Goal: Information Seeking & Learning: Find specific fact

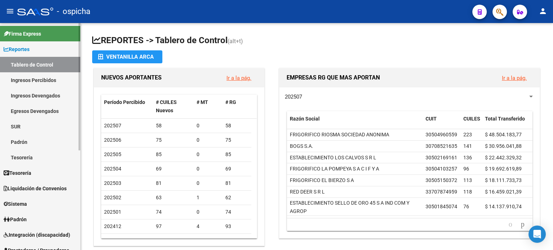
scroll to position [72, 0]
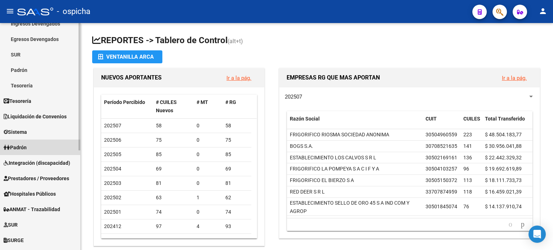
click at [25, 152] on link "Padrón" at bounding box center [40, 147] width 80 height 15
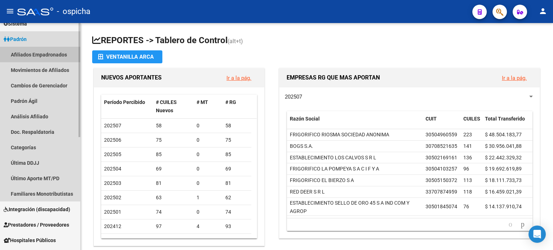
click at [30, 54] on link "Afiliados Empadronados" at bounding box center [40, 54] width 80 height 15
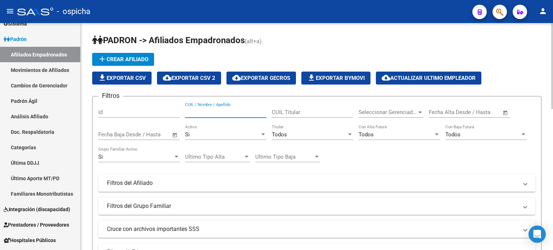
click at [233, 109] on input "CUIL / Nombre / Apellido" at bounding box center [225, 112] width 81 height 6
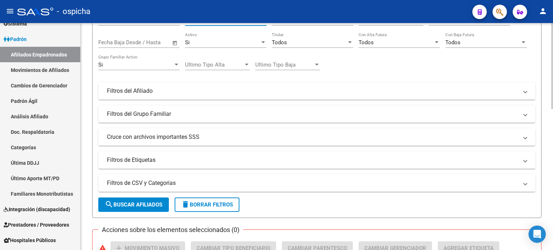
scroll to position [108, 0]
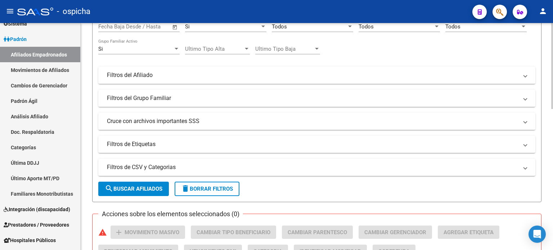
click at [157, 187] on span "search Buscar Afiliados" at bounding box center [134, 189] width 58 height 6
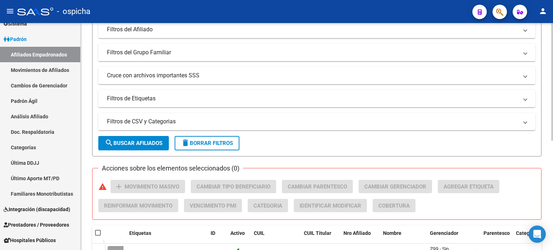
scroll to position [180, 0]
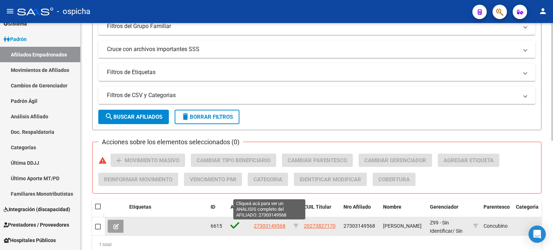
click at [273, 227] on span "27303149568" at bounding box center [270, 226] width 32 height 6
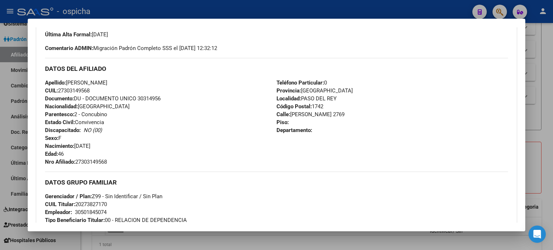
scroll to position [216, 0]
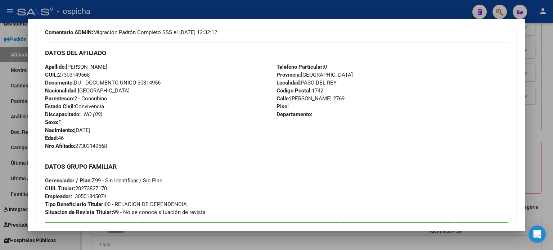
drag, startPoint x: 46, startPoint y: 52, endPoint x: 328, endPoint y: 113, distance: 288.1
click at [328, 113] on div "DATOS DEL AFILIADO Apellido: [PERSON_NAME] CUIL: 27303149568 Documento: DU - DO…" at bounding box center [276, 96] width 463 height 108
copy div "DATOS DEL AFILIADO Apellido: [PERSON_NAME] CUIL: 27303149568 Documento: DU - DO…"
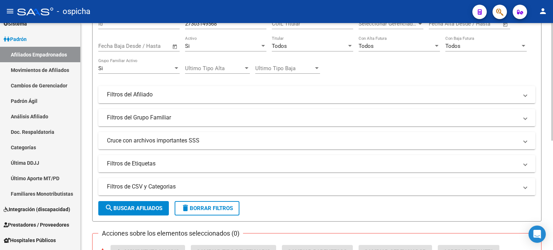
scroll to position [36, 0]
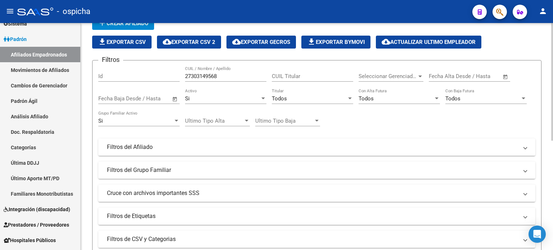
click at [233, 77] on input "27303149568" at bounding box center [225, 76] width 81 height 6
type input "2"
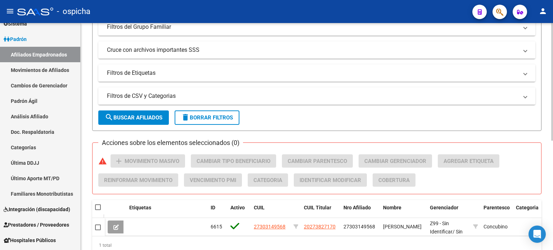
scroll to position [180, 0]
type input "20273827170"
click at [131, 115] on span "search Buscar Afiliados" at bounding box center [134, 117] width 58 height 6
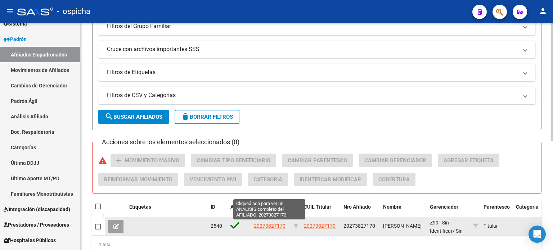
click at [279, 226] on span "20273827170" at bounding box center [270, 226] width 32 height 6
type textarea "20273827170"
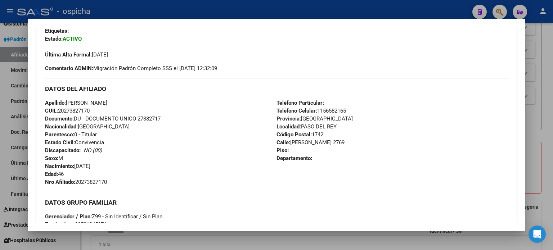
drag, startPoint x: 45, startPoint y: 88, endPoint x: 330, endPoint y: 160, distance: 293.4
click at [330, 160] on div "DATOS DEL AFILIADO Apellido: [PERSON_NAME] CUIL: 20273827170 Documento: DU - DO…" at bounding box center [276, 132] width 463 height 108
copy div "DATOS DEL AFILIADO Apellido: [PERSON_NAME] CUIL: 20273827170 Documento: DU - DO…"
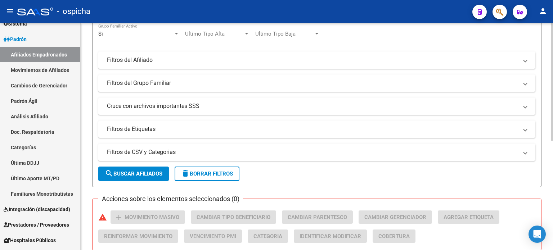
scroll to position [0, 0]
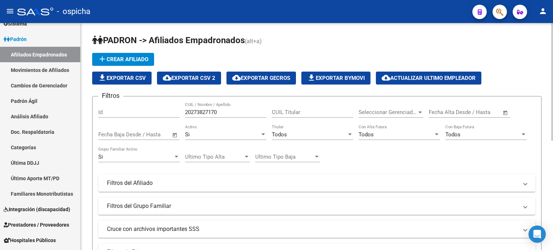
drag, startPoint x: 223, startPoint y: 108, endPoint x: 201, endPoint y: 115, distance: 23.2
click at [201, 115] on div "20273827170 CUIL / Nombre / Apellido" at bounding box center [225, 109] width 81 height 15
drag, startPoint x: 217, startPoint y: 112, endPoint x: 185, endPoint y: 113, distance: 32.4
click at [185, 113] on input "20273827170" at bounding box center [225, 112] width 81 height 6
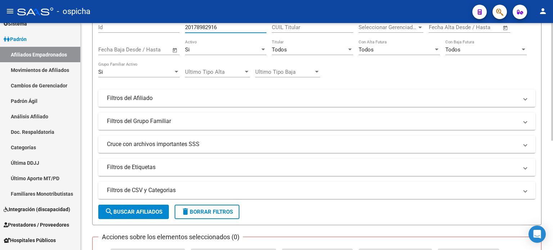
scroll to position [108, 0]
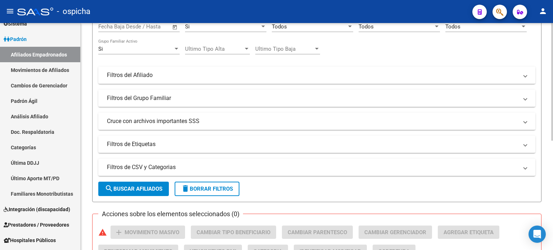
type input "20178982916"
click at [144, 184] on button "search Buscar Afiliados" at bounding box center [133, 189] width 71 height 14
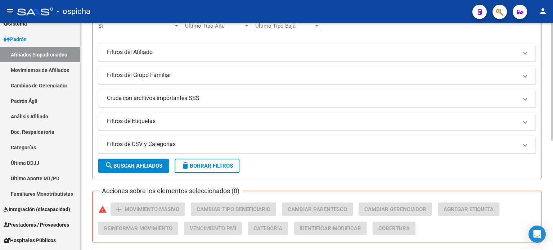
scroll to position [211, 0]
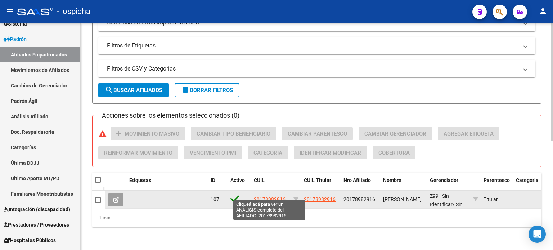
click at [264, 197] on span "20178982916" at bounding box center [270, 200] width 32 height 6
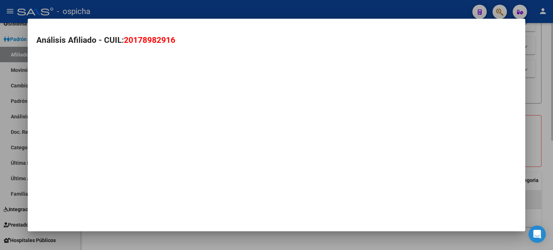
type textarea "20178982916"
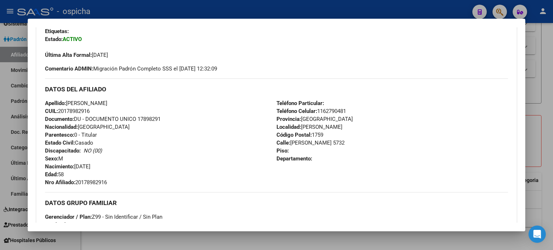
scroll to position [180, 0]
drag, startPoint x: 46, startPoint y: 89, endPoint x: 378, endPoint y: 161, distance: 339.6
click at [378, 161] on div "DATOS DEL AFILIADO Apellido: [PERSON_NAME] CUIL: 20178982916 Documento: DU - DO…" at bounding box center [276, 132] width 463 height 108
copy div "DATOS DEL AFILIADO Apellido: [PERSON_NAME] CUIL: 20178982916 Documento: DU - DO…"
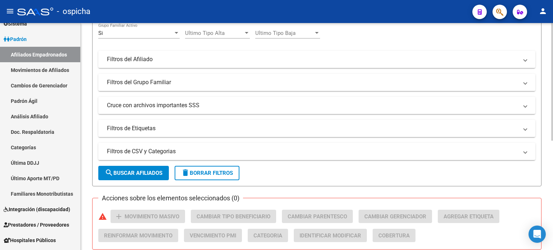
scroll to position [0, 0]
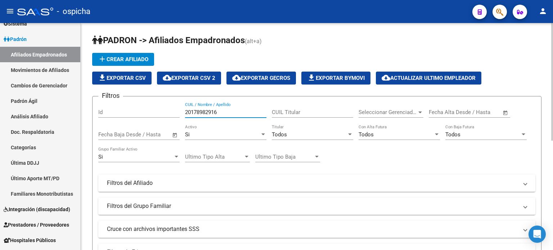
drag, startPoint x: 228, startPoint y: 112, endPoint x: 184, endPoint y: 115, distance: 44.0
click at [184, 115] on div "Filtros Id 20178982916 CUIL / Nombre / Apellido CUIL Titular Seleccionar Gerenc…" at bounding box center [316, 181] width 437 height 159
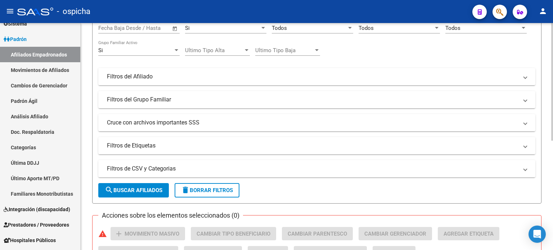
scroll to position [108, 0]
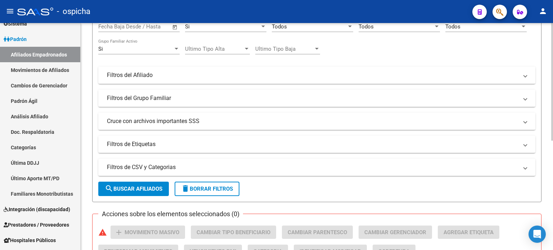
type input "20248468492"
click at [149, 188] on span "search Buscar Afiliados" at bounding box center [134, 189] width 58 height 6
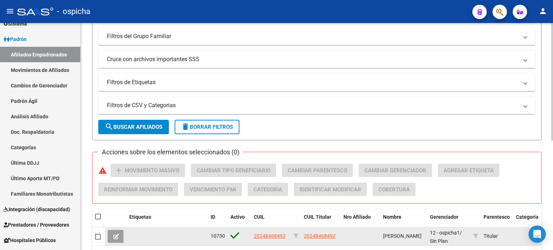
scroll to position [211, 0]
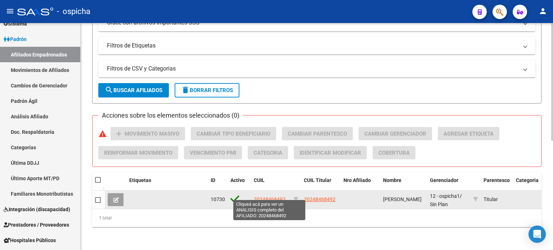
click at [271, 197] on span "20248468492" at bounding box center [270, 200] width 32 height 6
type textarea "20248468492"
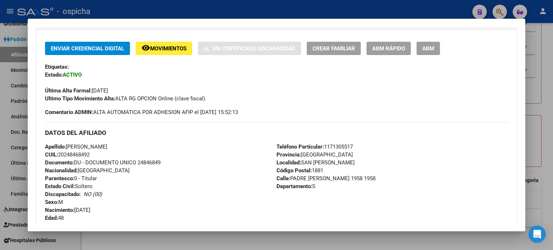
scroll to position [180, 0]
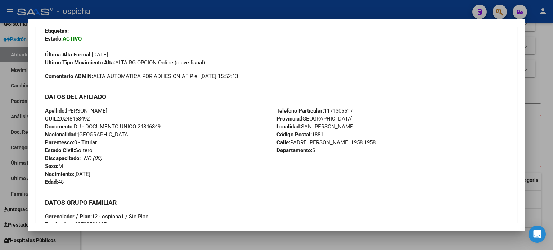
drag, startPoint x: 45, startPoint y: 97, endPoint x: 346, endPoint y: 149, distance: 304.9
click at [346, 149] on div "DATOS DEL AFILIADO Apellido: [PERSON_NAME]: 20248468492 Documento: DU - DOCUMEN…" at bounding box center [276, 136] width 463 height 100
copy div "DATOS DEL AFILIADO Apellido: [PERSON_NAME]: 20248468492 Documento: DU - DOCUMEN…"
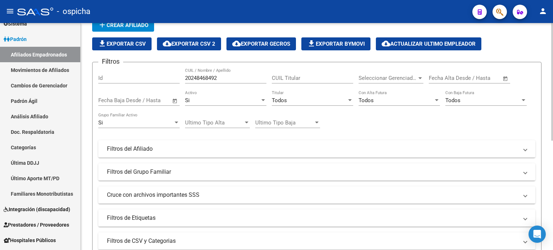
scroll to position [0, 0]
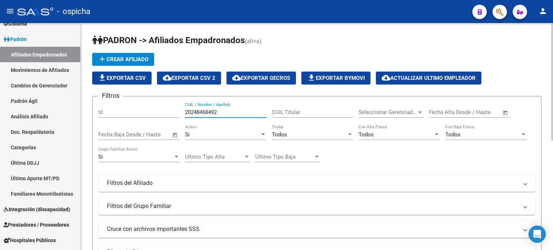
drag, startPoint x: 220, startPoint y: 110, endPoint x: 183, endPoint y: 112, distance: 37.1
click at [183, 112] on div "Filtros Id 20248468492 CUIL / Nombre / Apellido CUIL Titular Seleccionar Gerenc…" at bounding box center [316, 181] width 437 height 159
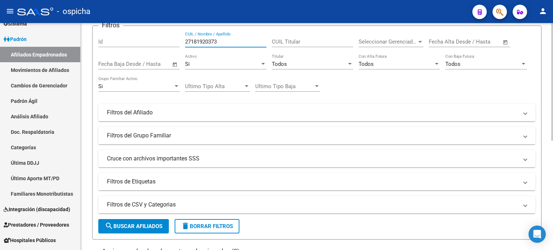
scroll to position [108, 0]
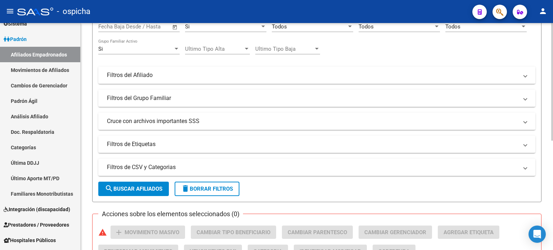
type input "27181920373"
click at [150, 186] on span "search Buscar Afiliados" at bounding box center [134, 189] width 58 height 6
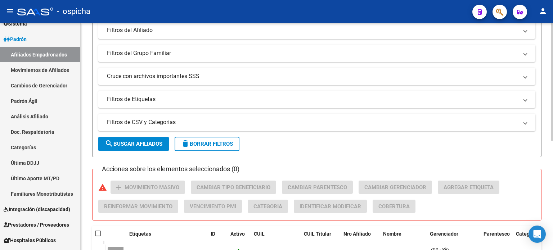
scroll to position [211, 0]
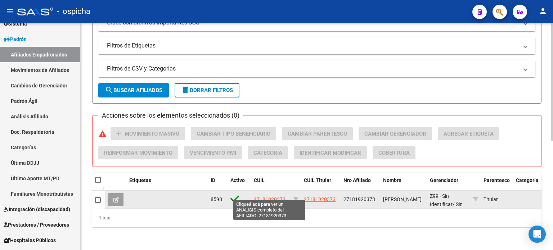
click at [271, 197] on span "27181920373" at bounding box center [270, 200] width 32 height 6
type textarea "27181920373"
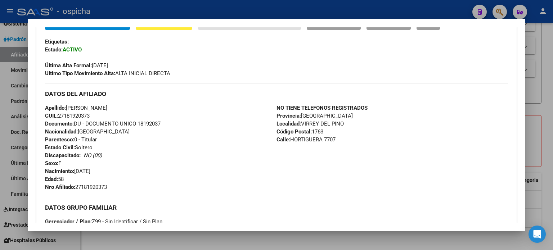
scroll to position [180, 0]
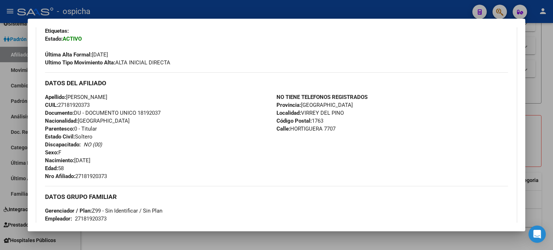
drag, startPoint x: 45, startPoint y: 82, endPoint x: 337, endPoint y: 134, distance: 296.8
click at [340, 141] on div "DATOS DEL AFILIADO Apellido: [PERSON_NAME] CUIL: 27181920373 Documento: DU - DO…" at bounding box center [276, 126] width 463 height 108
copy div "DATOS DEL AFILIADO Apellido: [PERSON_NAME] CUIL: 27181920373 Documento: DU - DO…"
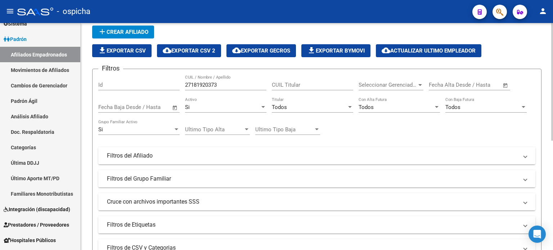
scroll to position [0, 0]
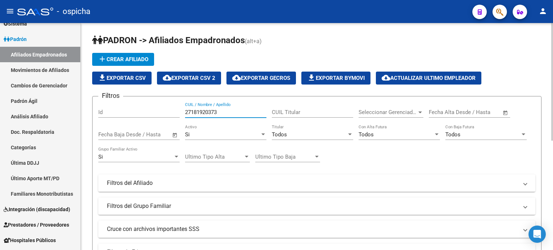
click at [223, 112] on input "27181920373" at bounding box center [225, 112] width 81 height 6
type input "2"
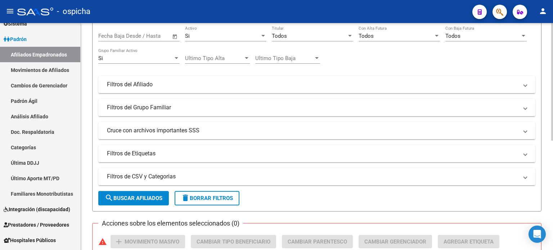
scroll to position [144, 0]
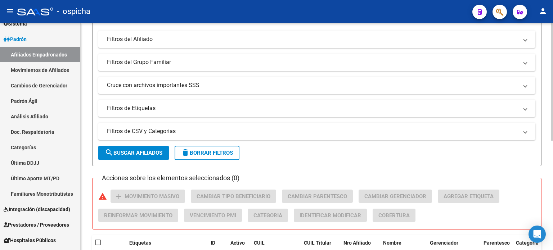
type input "20568904215"
click at [153, 156] on button "search Buscar Afiliados" at bounding box center [133, 153] width 71 height 14
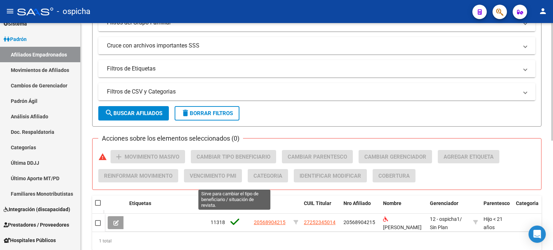
scroll to position [211, 0]
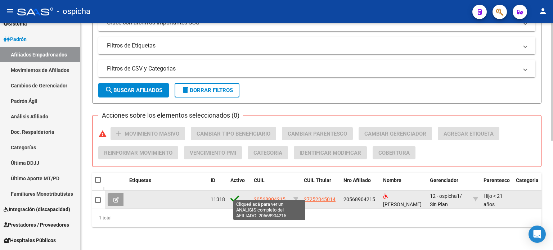
click at [263, 197] on span "20568904215" at bounding box center [270, 200] width 32 height 6
type textarea "20568904215"
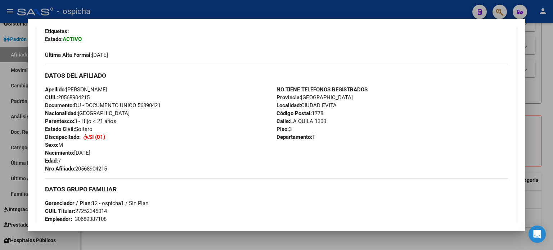
scroll to position [180, 0]
drag, startPoint x: 44, startPoint y: 75, endPoint x: 325, endPoint y: 137, distance: 287.4
click at [325, 137] on div "Enviar Credencial Digital remove_red_eye Movimientos Certificado Discapacidad C…" at bounding box center [276, 173] width 481 height 334
copy div "DATOS DEL AFILIADO Apellido: [PERSON_NAME] CUIL: 20568904215 Documento: DU - DO…"
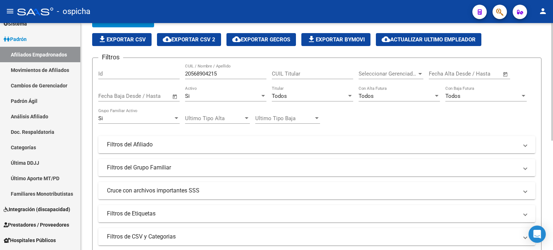
scroll to position [0, 0]
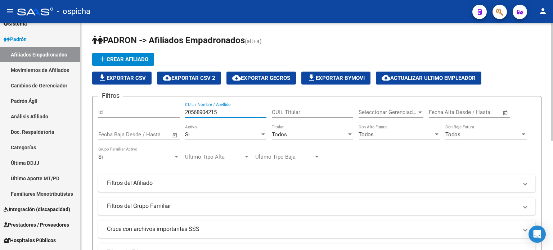
drag, startPoint x: 244, startPoint y: 111, endPoint x: 183, endPoint y: 106, distance: 60.7
click at [183, 109] on div "Filtros Id 20568904215 CUIL / Nombre / Apellido CUIL Titular Seleccionar Gerenc…" at bounding box center [316, 181] width 437 height 159
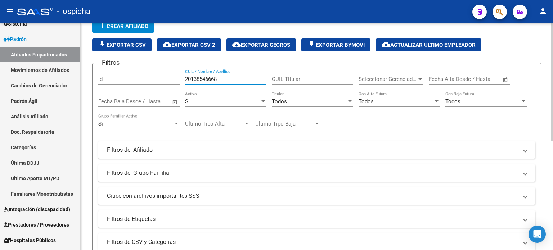
scroll to position [144, 0]
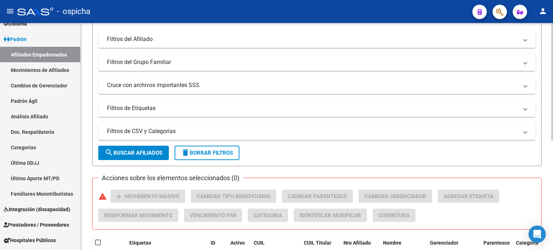
type input "20138546668"
click at [145, 151] on span "search Buscar Afiliados" at bounding box center [134, 153] width 58 height 6
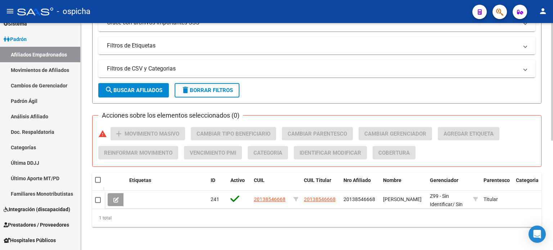
scroll to position [211, 0]
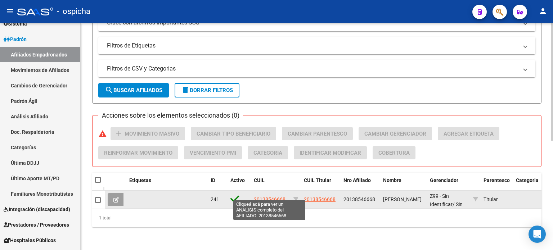
click at [262, 197] on span "20138546668" at bounding box center [270, 200] width 32 height 6
type textarea "20138546668"
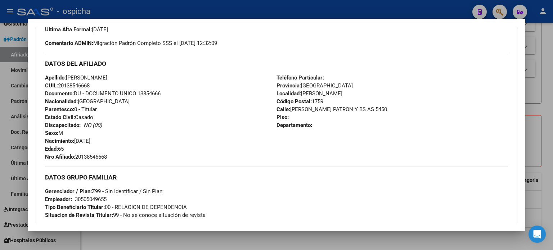
scroll to position [216, 0]
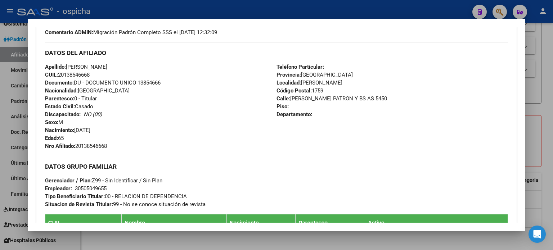
drag, startPoint x: 46, startPoint y: 53, endPoint x: 371, endPoint y: 136, distance: 335.4
click at [372, 137] on div "DATOS DEL AFILIADO Apellido: [PERSON_NAME] CUIL: 20138546668 Documento: DU - DO…" at bounding box center [276, 96] width 463 height 108
copy div "DATOS DEL AFILIADO Apellido: [PERSON_NAME] CUIL: 20138546668 Documento: DU - DO…"
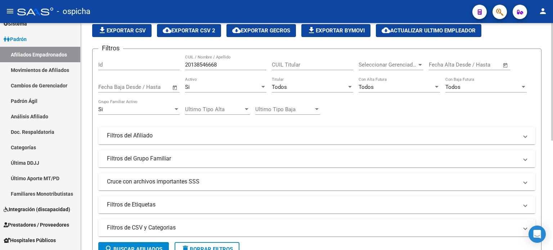
scroll to position [0, 0]
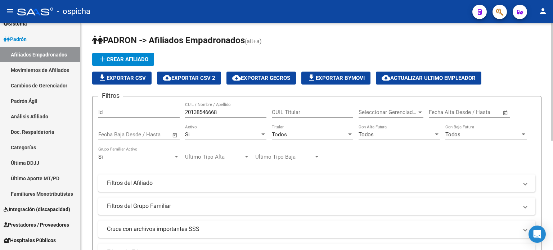
click at [222, 111] on input "20138546668" at bounding box center [225, 112] width 81 height 6
type input "2"
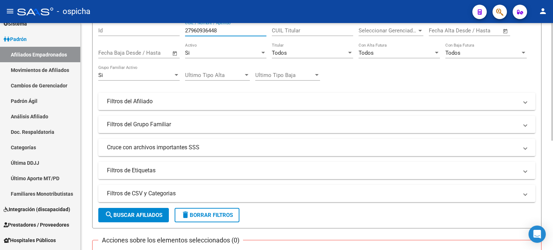
scroll to position [108, 0]
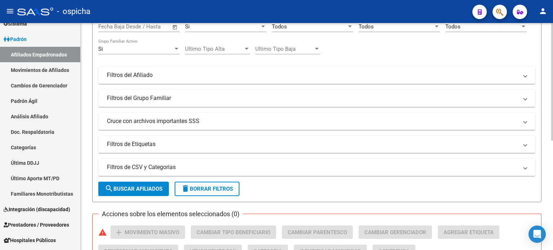
type input "27960936448"
click at [159, 186] on span "search Buscar Afiliados" at bounding box center [134, 189] width 58 height 6
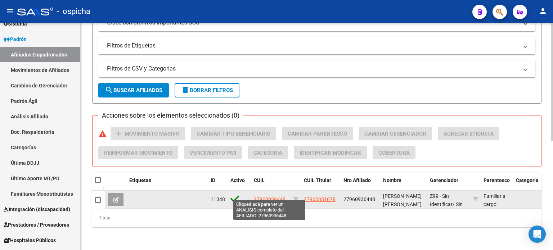
click at [262, 197] on span "27960936448" at bounding box center [270, 200] width 32 height 6
type textarea "27960936448"
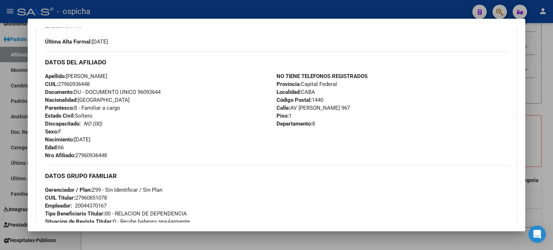
scroll to position [216, 0]
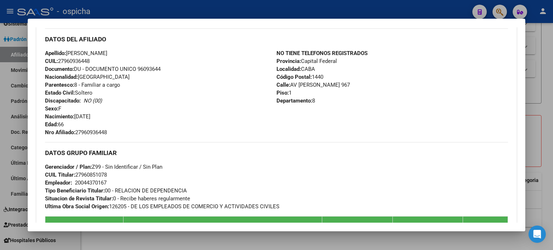
drag, startPoint x: 45, startPoint y: 39, endPoint x: 351, endPoint y: 100, distance: 311.6
click at [351, 100] on div "DATOS DEL AFILIADO Apellido: [PERSON_NAME] CUIL: 27960936448 Documento: DU - DO…" at bounding box center [276, 82] width 463 height 108
copy div "DATOS DEL AFILIADO Apellido: [PERSON_NAME] CUIL: 27960936448 Documento: DU - DO…"
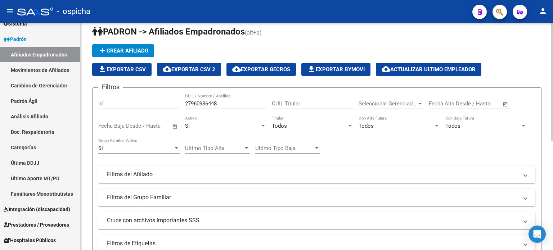
scroll to position [0, 0]
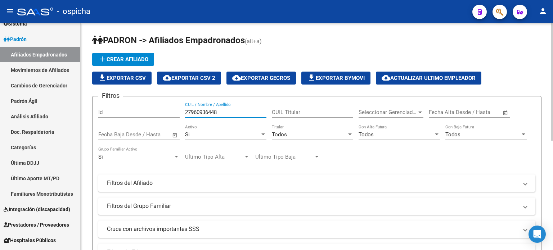
click at [226, 113] on input "27960936448" at bounding box center [225, 112] width 81 height 6
type input "2"
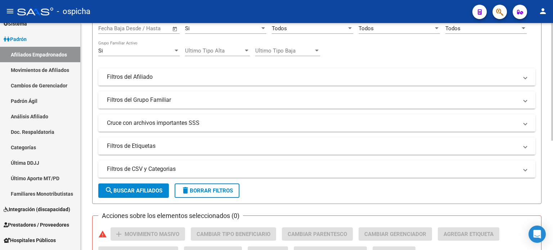
scroll to position [108, 0]
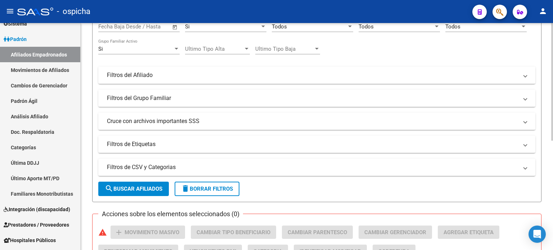
type input "27244505401"
click at [143, 187] on span "search Buscar Afiliados" at bounding box center [134, 189] width 58 height 6
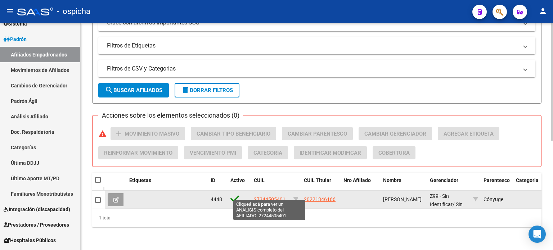
click at [261, 197] on span "27244505401" at bounding box center [270, 200] width 32 height 6
type textarea "27244505401"
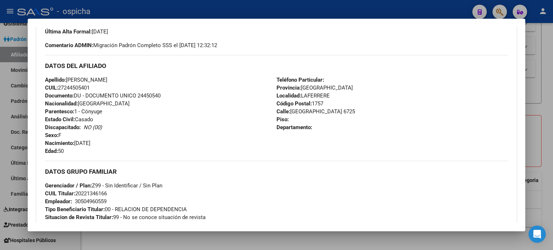
scroll to position [216, 0]
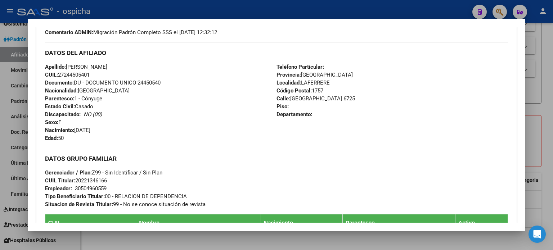
drag, startPoint x: 45, startPoint y: 53, endPoint x: 314, endPoint y: 114, distance: 275.2
click at [314, 114] on div "DATOS DEL AFILIADO Apellido: [PERSON_NAME]: 27244505401 Documento: DU - DOCUMEN…" at bounding box center [276, 92] width 463 height 100
copy div "DATOS DEL AFILIADO Apellido: [PERSON_NAME]: 27244505401 Documento: DU - DOCUMEN…"
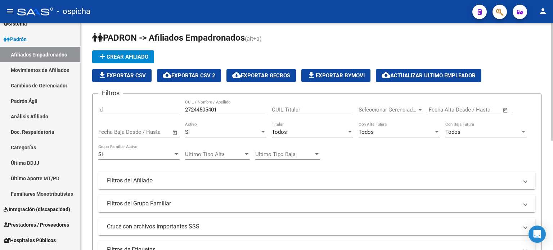
scroll to position [0, 0]
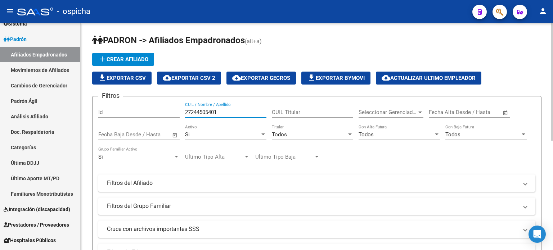
click at [220, 115] on input "27244505401" at bounding box center [225, 112] width 81 height 6
type input "2"
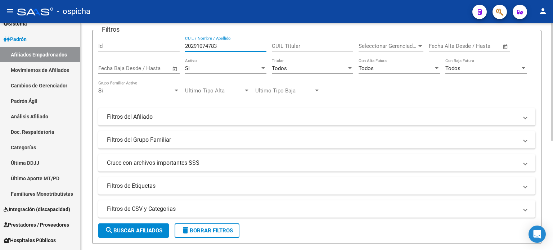
scroll to position [144, 0]
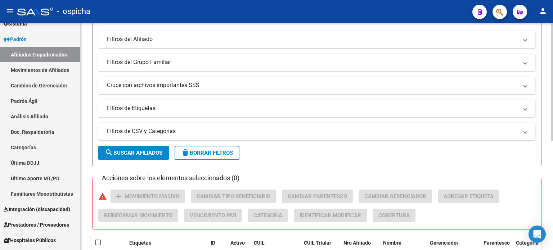
type input "20291074783"
click at [153, 157] on button "search Buscar Afiliados" at bounding box center [133, 153] width 71 height 14
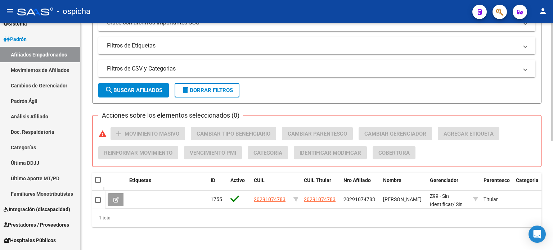
scroll to position [211, 0]
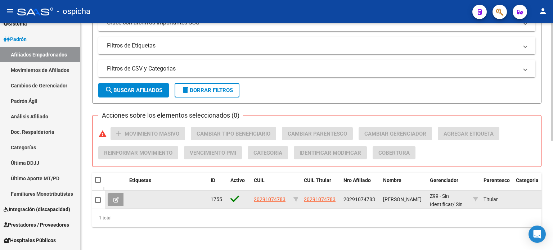
click at [271, 199] on datatable-body-cell "20291074783" at bounding box center [271, 200] width 40 height 18
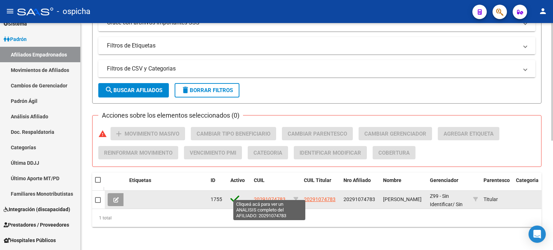
click at [271, 197] on span "20291074783" at bounding box center [270, 200] width 32 height 6
type textarea "20291074783"
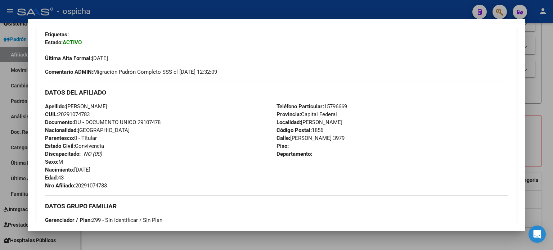
scroll to position [180, 0]
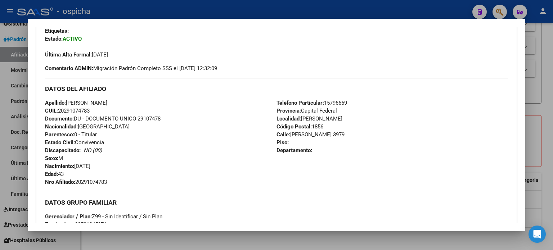
drag, startPoint x: 49, startPoint y: 89, endPoint x: 329, endPoint y: 153, distance: 287.0
click at [329, 153] on div "Enviar Credencial Digital remove_red_eye Movimientos Sin Certificado Discapacid…" at bounding box center [276, 188] width 481 height 364
copy div "DATOS DEL AFILIADO Apellido: [PERSON_NAME] CUIL: 20291074783 Documento: DU - DO…"
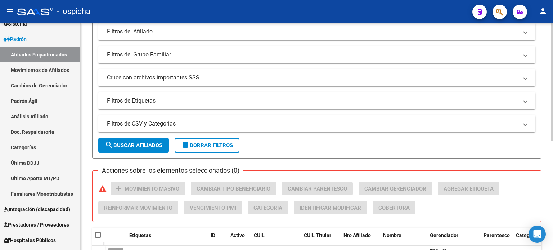
scroll to position [31, 0]
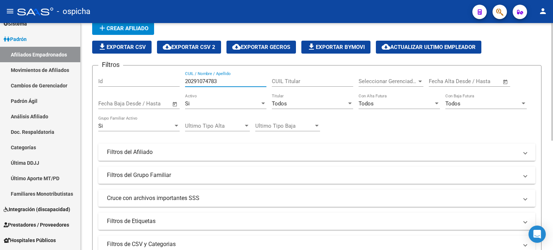
click at [226, 79] on input "20291074783" at bounding box center [225, 81] width 81 height 6
type input "2"
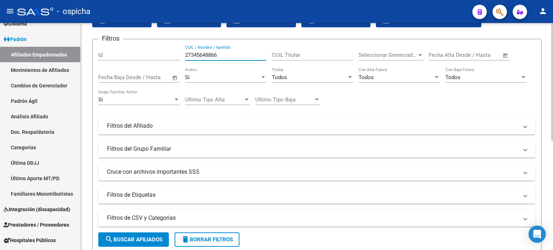
scroll to position [139, 0]
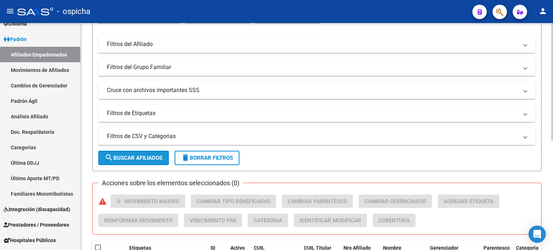
click at [152, 163] on button "search Buscar Afiliados" at bounding box center [133, 158] width 71 height 14
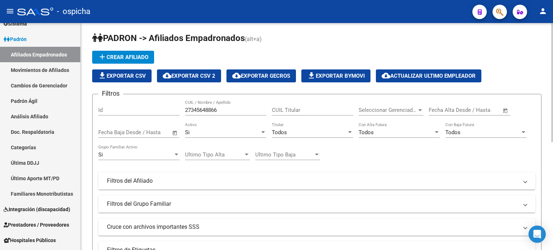
scroll to position [0, 0]
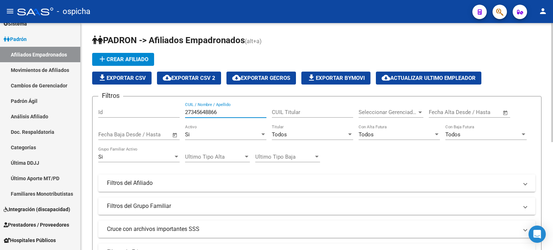
drag, startPoint x: 229, startPoint y: 115, endPoint x: 173, endPoint y: 115, distance: 56.2
click at [173, 115] on div "Filtros Id 27345648866 CUIL / Nombre / Apellido CUIL Titular Seleccionar Gerenc…" at bounding box center [316, 181] width 437 height 159
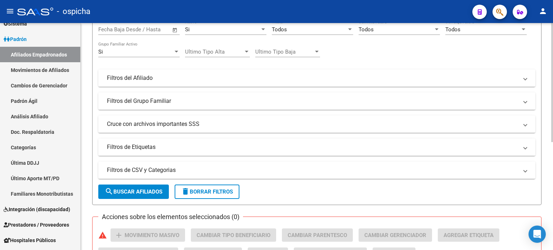
scroll to position [108, 0]
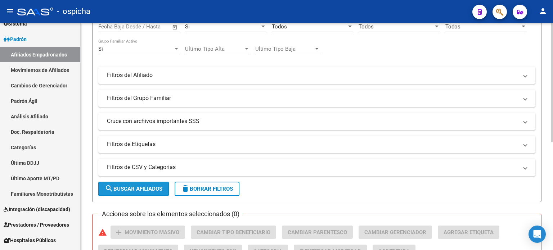
click at [150, 186] on span "search Buscar Afiliados" at bounding box center [134, 189] width 58 height 6
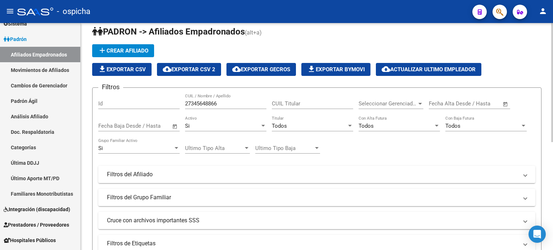
scroll to position [0, 0]
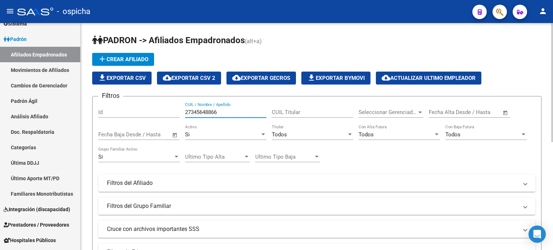
drag, startPoint x: 219, startPoint y: 113, endPoint x: 186, endPoint y: 108, distance: 33.6
click at [182, 113] on div "Filtros Id 27345648866 CUIL / Nombre / Apellido CUIL Titular Seleccionar Gerenc…" at bounding box center [316, 181] width 437 height 159
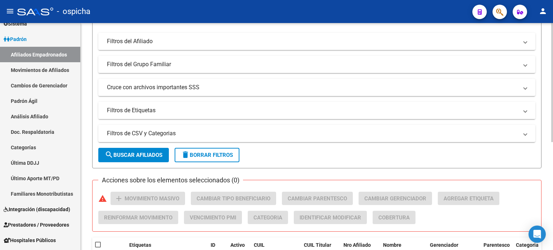
scroll to position [144, 0]
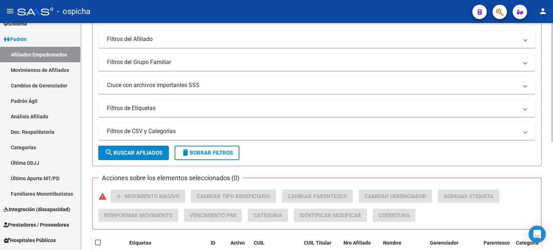
type input "20349872871"
click at [152, 152] on span "search Buscar Afiliados" at bounding box center [134, 153] width 58 height 6
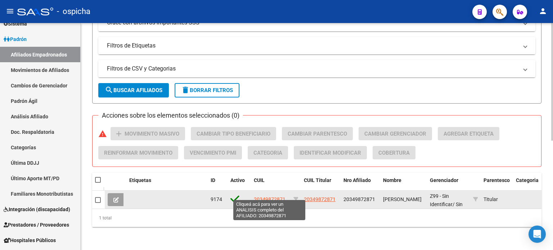
click at [260, 197] on span "20349872871" at bounding box center [270, 200] width 32 height 6
type textarea "20349872871"
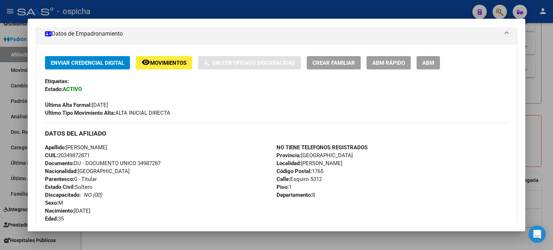
scroll to position [216, 0]
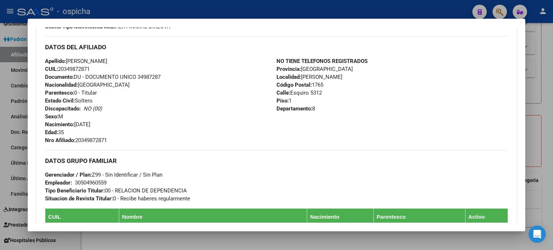
drag, startPoint x: 44, startPoint y: 45, endPoint x: 327, endPoint y: 111, distance: 291.2
click at [327, 111] on div "Enviar Credencial Digital remove_red_eye Movimientos Sin Certificado Discapacid…" at bounding box center [276, 182] width 481 height 425
